Goal: Task Accomplishment & Management: Use online tool/utility

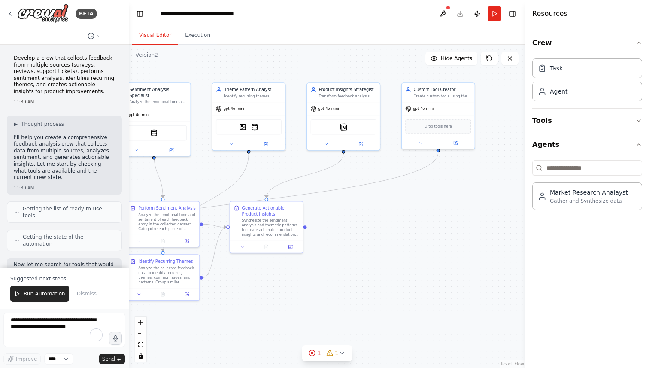
scroll to position [6257, 0]
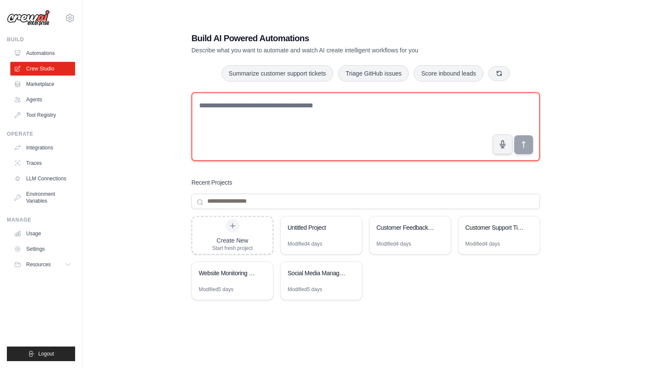
click at [335, 130] on textarea at bounding box center [365, 126] width 348 height 69
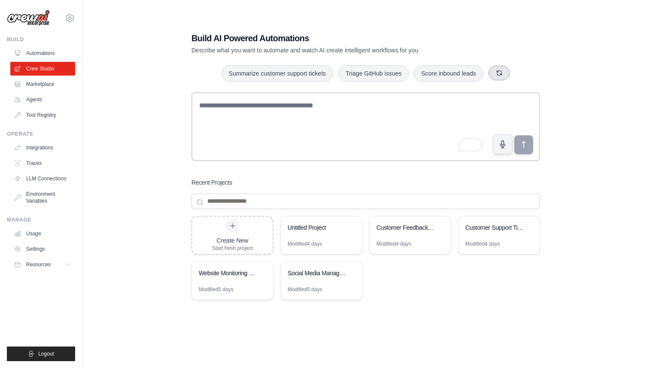
click at [498, 72] on button "button" at bounding box center [498, 73] width 21 height 15
click at [294, 65] on button "Create email marketing campaigns" at bounding box center [250, 73] width 107 height 16
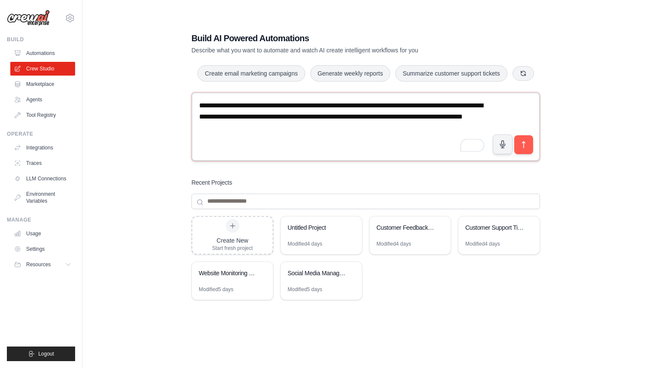
click at [410, 140] on textarea "**********" at bounding box center [365, 126] width 348 height 69
click at [530, 154] on button "submit" at bounding box center [524, 144] width 20 height 20
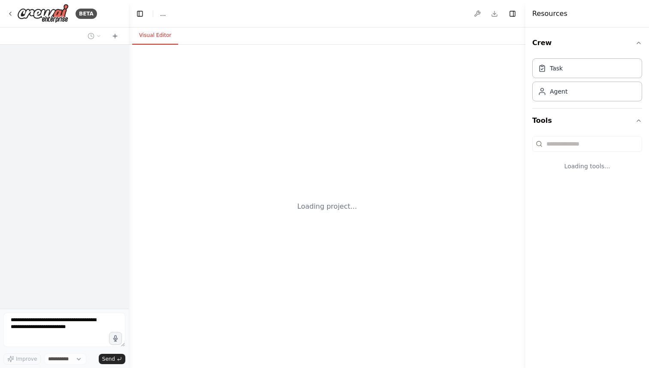
select select "****"
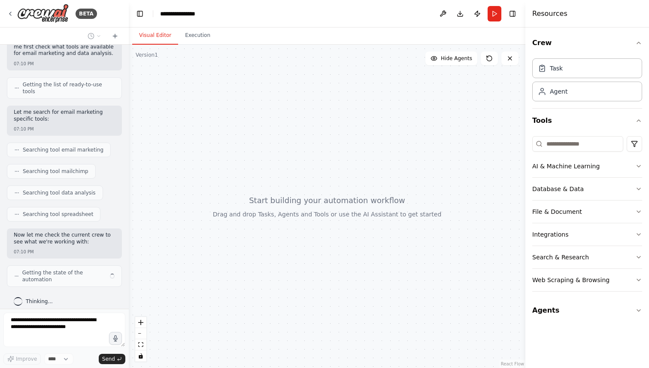
scroll to position [97, 0]
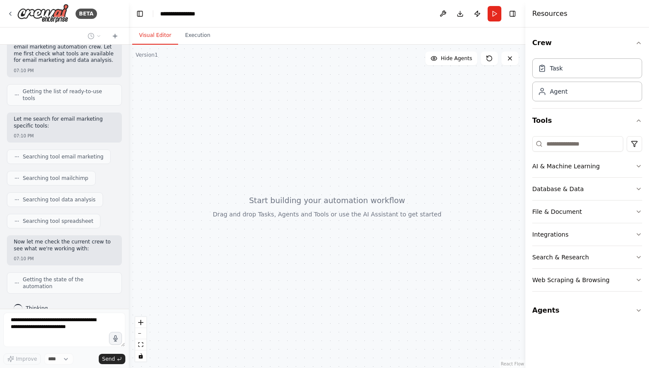
click at [118, 192] on div "Searching tool data analysis" at bounding box center [64, 199] width 115 height 15
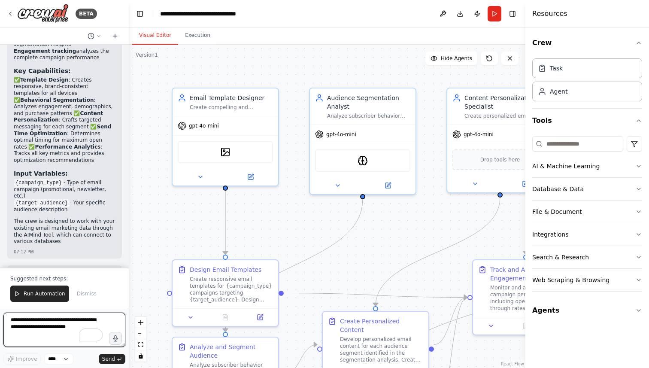
scroll to position [1095, 0]
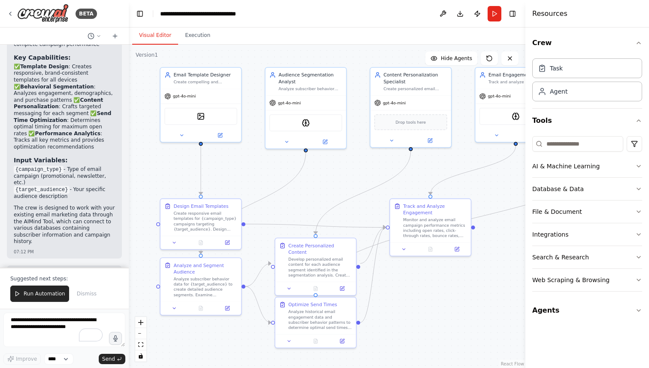
drag, startPoint x: 480, startPoint y: 238, endPoint x: 402, endPoint y: 179, distance: 98.0
click at [402, 179] on div ".deletable-edge-delete-btn { width: 20px; height: 20px; border: 0px solid #ffff…" at bounding box center [327, 206] width 397 height 323
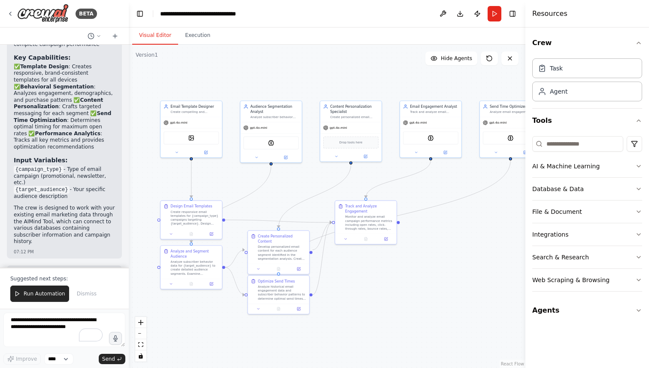
drag, startPoint x: 508, startPoint y: 246, endPoint x: 456, endPoint y: 255, distance: 52.6
click at [456, 255] on div ".deletable-edge-delete-btn { width: 20px; height: 20px; border: 0px solid #ffff…" at bounding box center [327, 206] width 397 height 323
click at [614, 189] on button "Database & Data" at bounding box center [587, 189] width 110 height 22
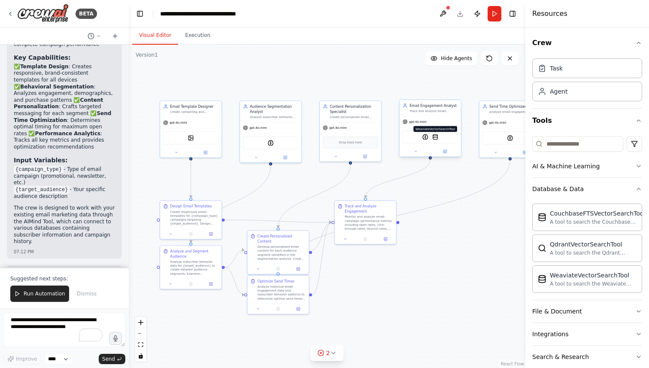
click at [435, 138] on img at bounding box center [435, 137] width 6 height 6
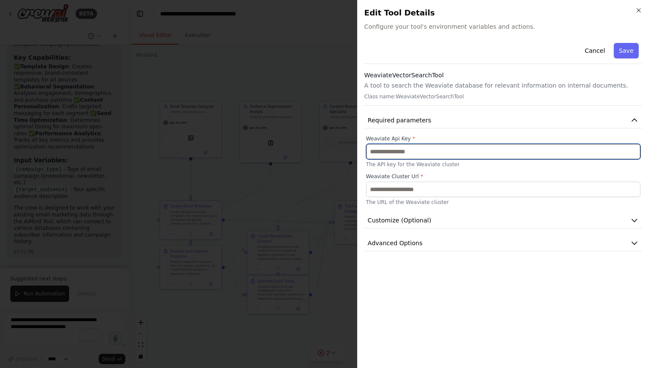
click at [457, 158] on input "text" at bounding box center [503, 151] width 274 height 15
type input "****"
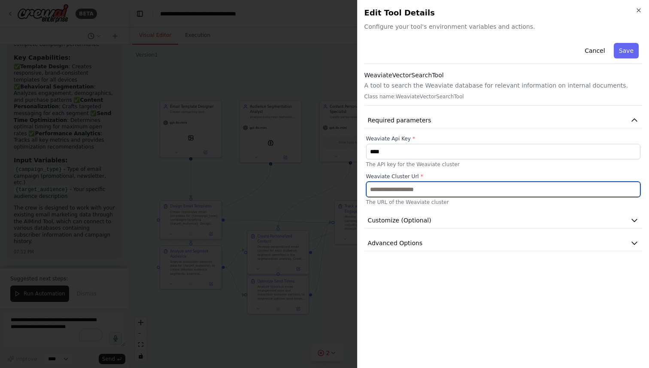
click at [422, 192] on input "text" at bounding box center [503, 189] width 274 height 15
type input "****"
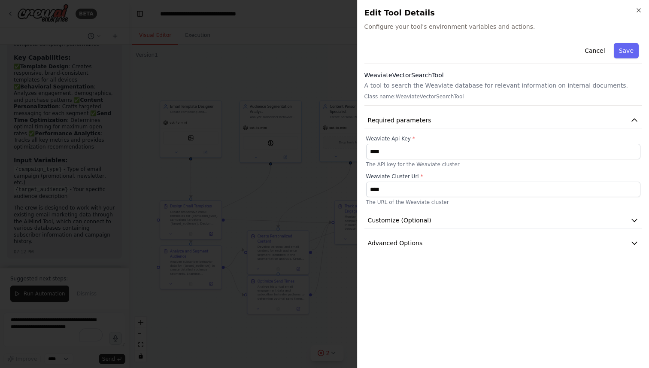
click at [456, 269] on div "Cancel Save WeaviateVectorSearchTool A tool to search the Weaviate database for…" at bounding box center [503, 199] width 278 height 321
click at [625, 52] on button "Save" at bounding box center [626, 50] width 25 height 15
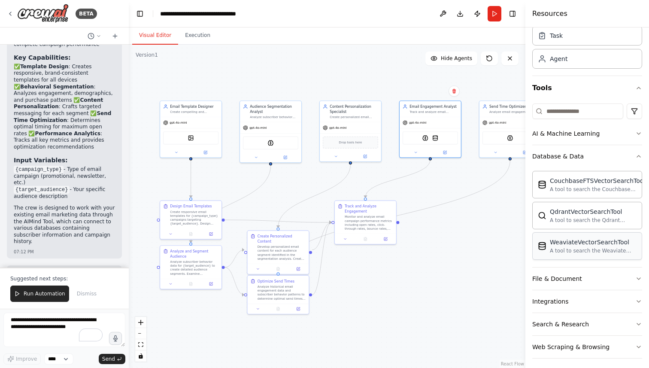
scroll to position [45, 0]
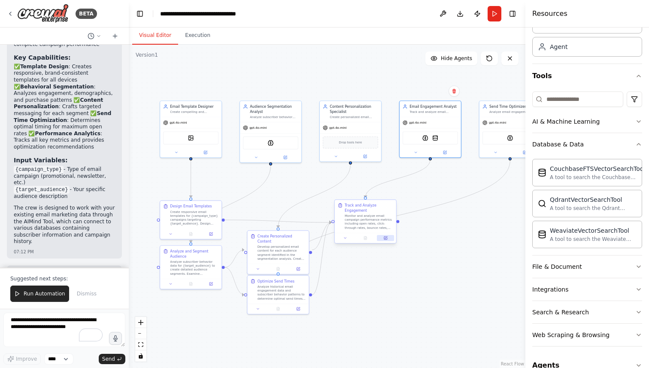
click at [385, 239] on icon at bounding box center [385, 237] width 3 height 3
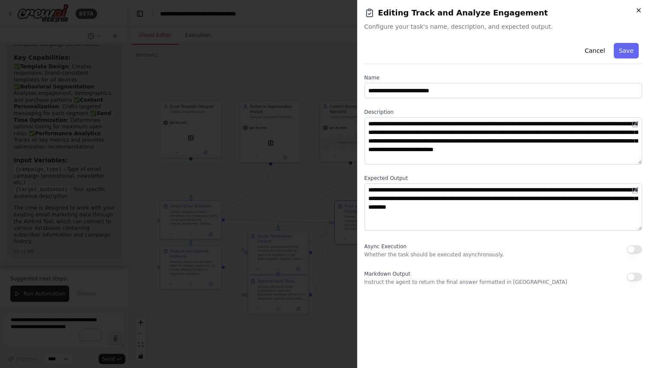
click at [638, 10] on icon "button" at bounding box center [638, 10] width 3 height 3
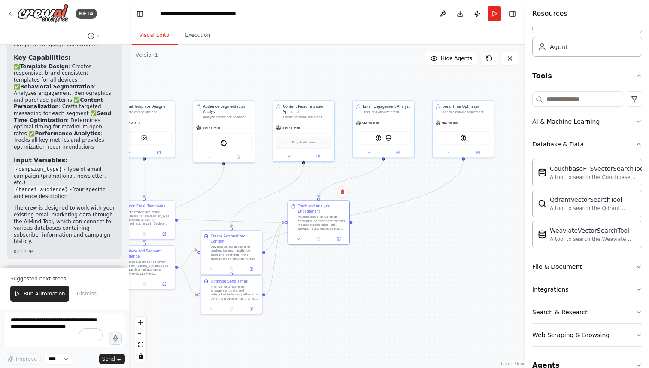
drag, startPoint x: 480, startPoint y: 240, endPoint x: 434, endPoint y: 240, distance: 45.9
click at [434, 240] on div ".deletable-edge-delete-btn { width: 20px; height: 20px; border: 0px solid #ffff…" at bounding box center [327, 206] width 397 height 323
click at [470, 138] on img at bounding box center [469, 137] width 6 height 6
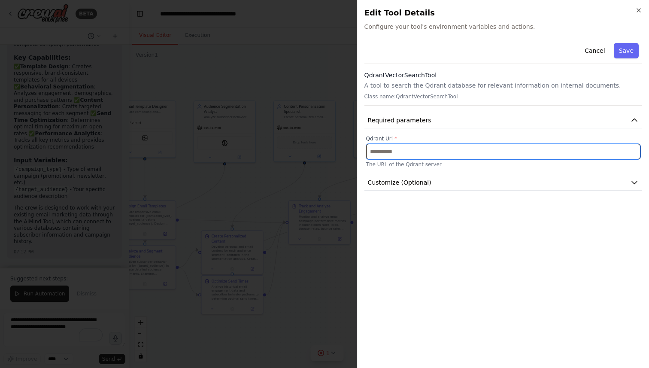
click at [439, 149] on input "text" at bounding box center [503, 151] width 274 height 15
type input "********"
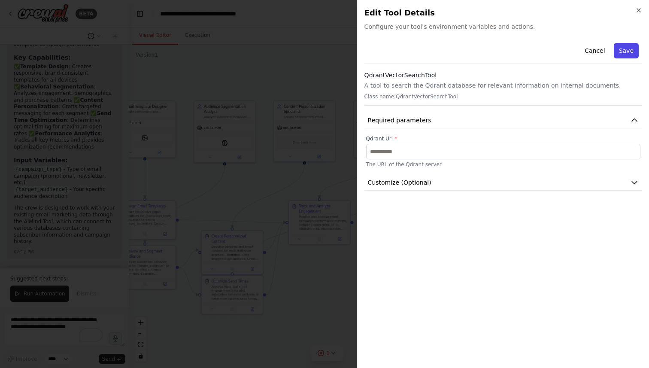
click at [624, 52] on button "Save" at bounding box center [626, 50] width 25 height 15
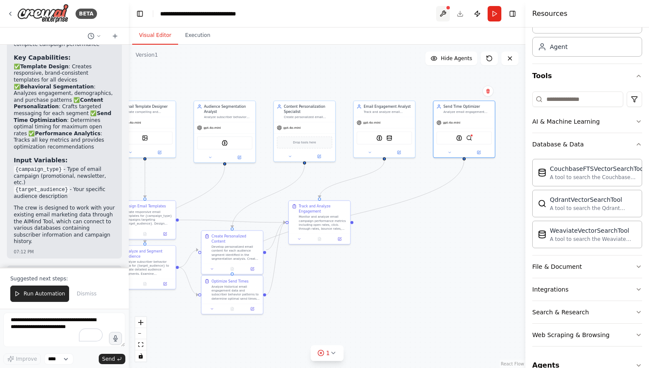
click at [438, 13] on button at bounding box center [443, 13] width 14 height 15
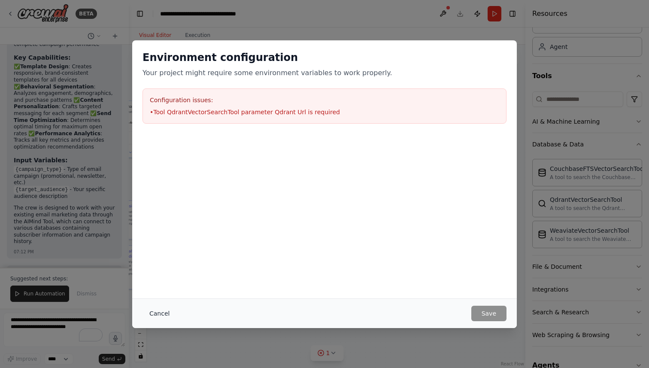
click at [164, 308] on button "Cancel" at bounding box center [159, 313] width 34 height 15
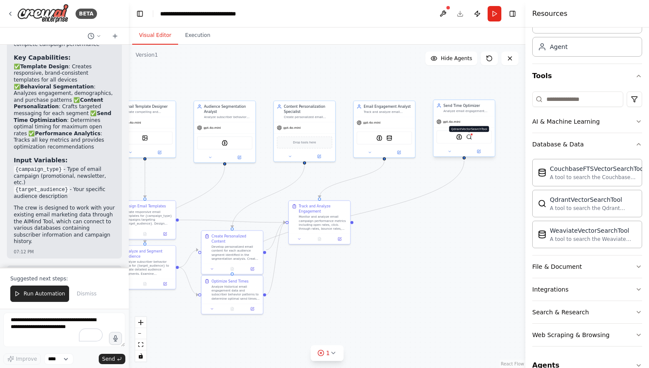
click at [469, 138] on img at bounding box center [469, 137] width 6 height 6
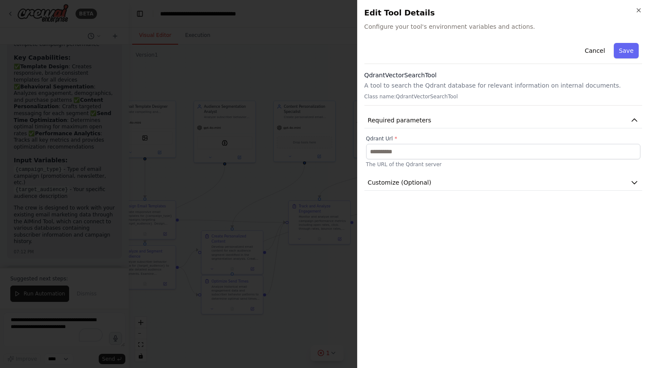
click at [464, 165] on p "The URL of the Qdrant server" at bounding box center [503, 164] width 274 height 7
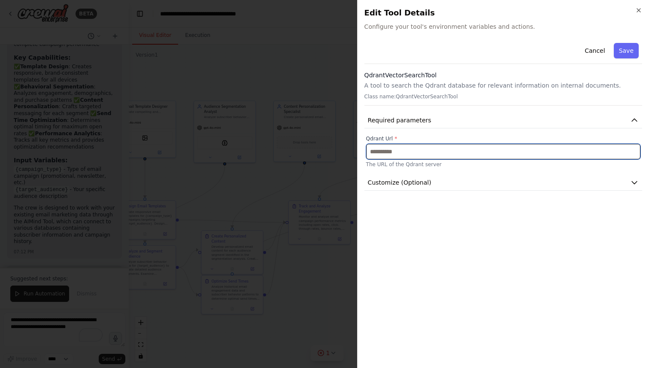
click at [439, 150] on input "text" at bounding box center [503, 151] width 274 height 15
type input "**********"
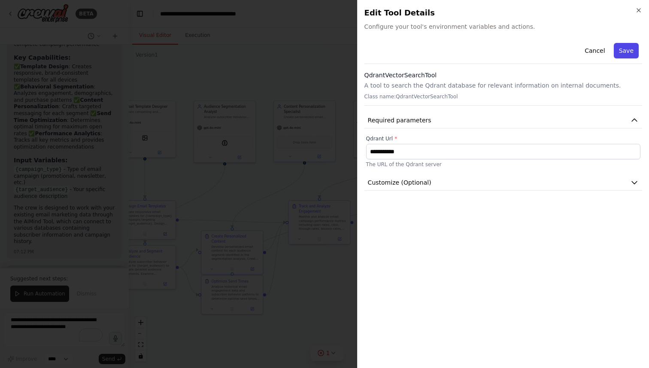
click at [628, 45] on button "Save" at bounding box center [626, 50] width 25 height 15
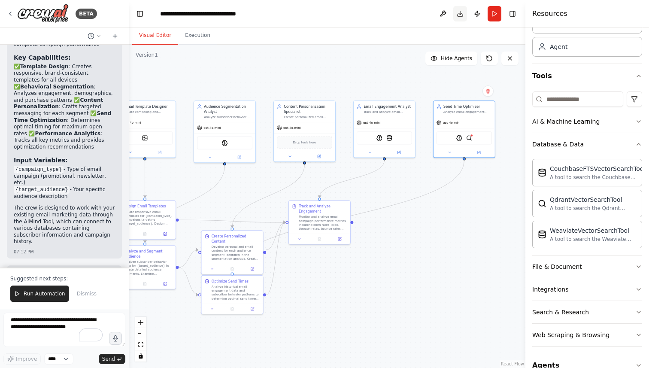
click at [457, 15] on button "Download" at bounding box center [460, 13] width 14 height 15
click at [442, 279] on div ".deletable-edge-delete-btn { width: 20px; height: 20px; border: 0px solid #ffff…" at bounding box center [327, 206] width 397 height 323
click at [444, 216] on div ".deletable-edge-delete-btn { width: 20px; height: 20px; border: 0px solid #ffff…" at bounding box center [327, 206] width 397 height 323
